Goal: Find specific page/section: Find specific page/section

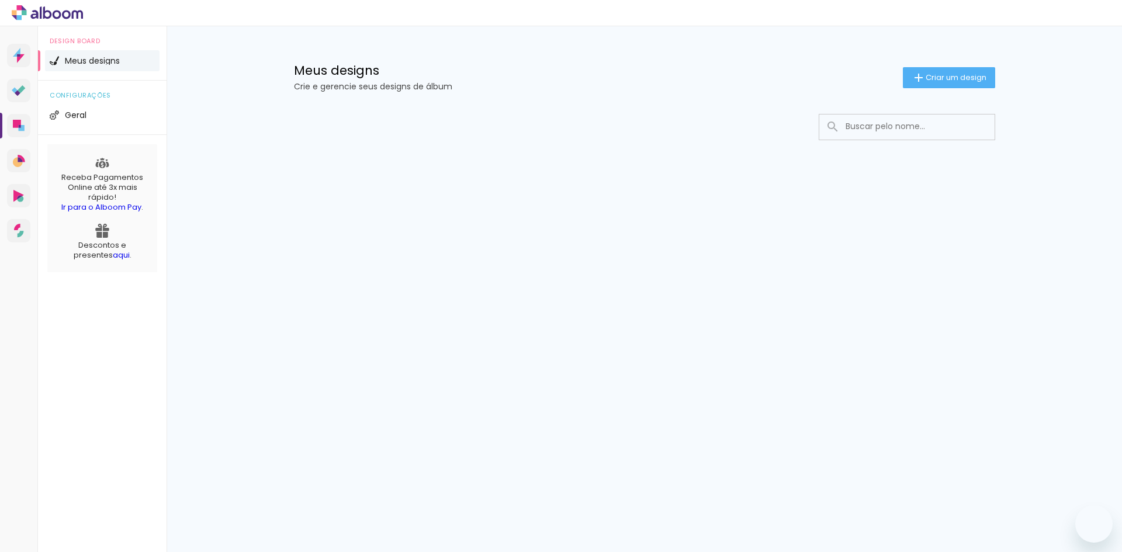
click at [899, 131] on input at bounding box center [923, 127] width 167 height 24
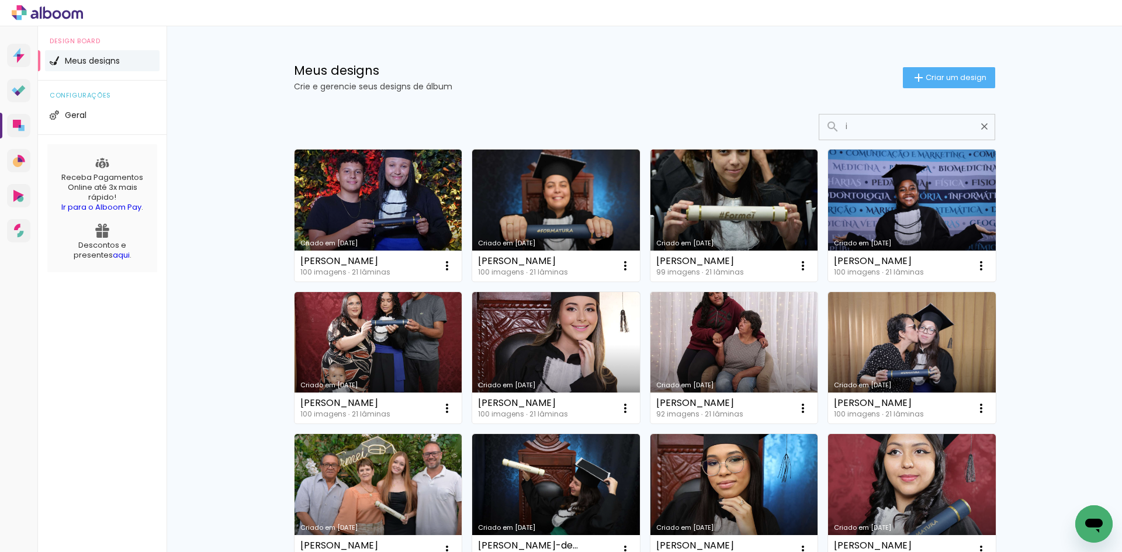
type input "i"
type paper-input "i"
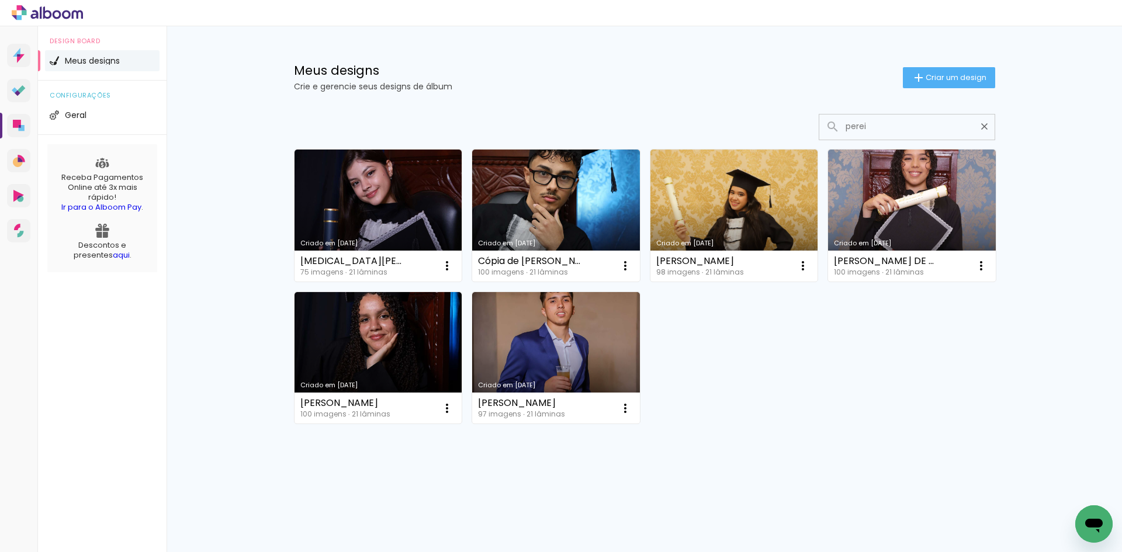
type input "perei"
type paper-input "perei"
click at [981, 128] on iron-icon at bounding box center [984, 126] width 11 height 11
